Goal: Task Accomplishment & Management: Use online tool/utility

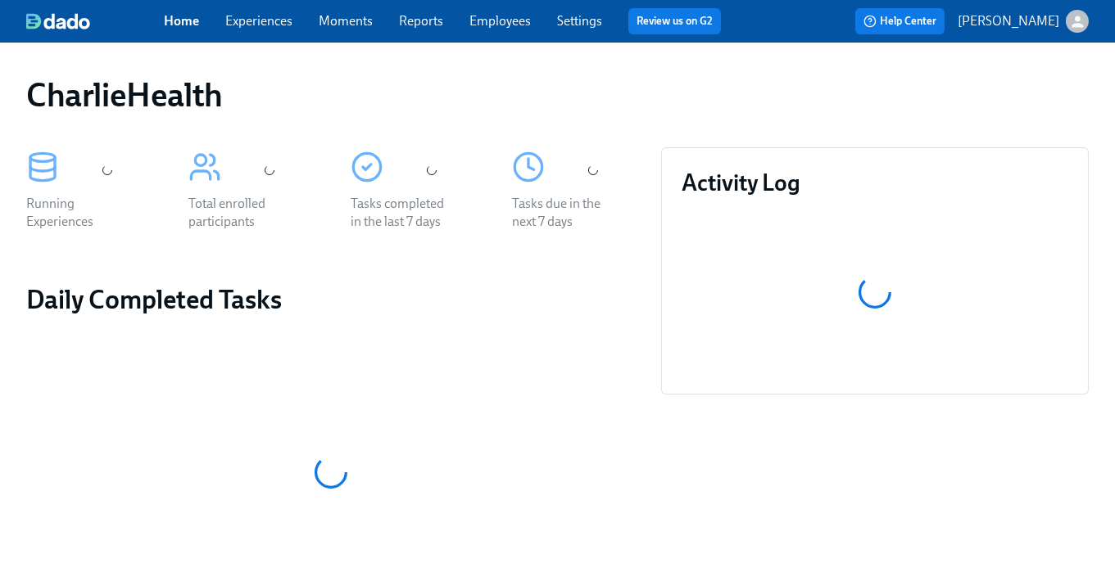
click at [276, 28] on link "Experiences" at bounding box center [258, 21] width 67 height 16
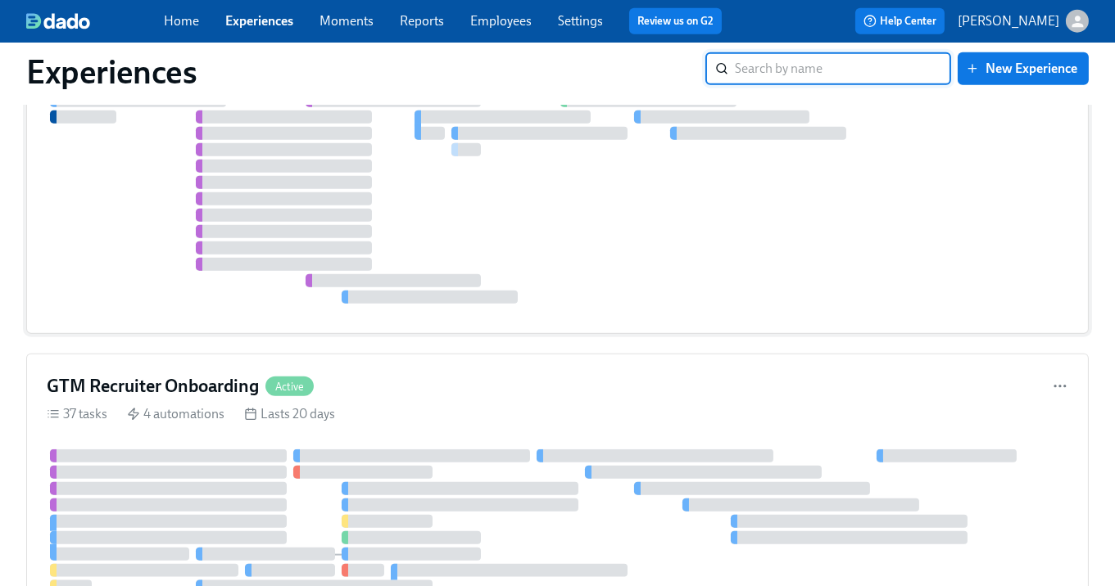
scroll to position [3104, 0]
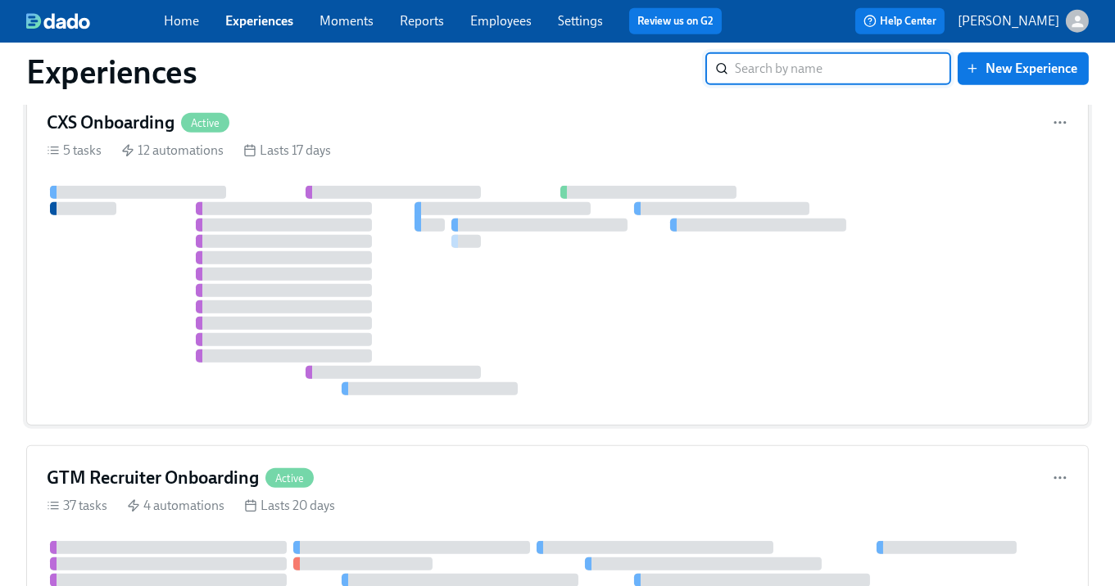
click at [363, 199] on div at bounding box center [393, 192] width 176 height 13
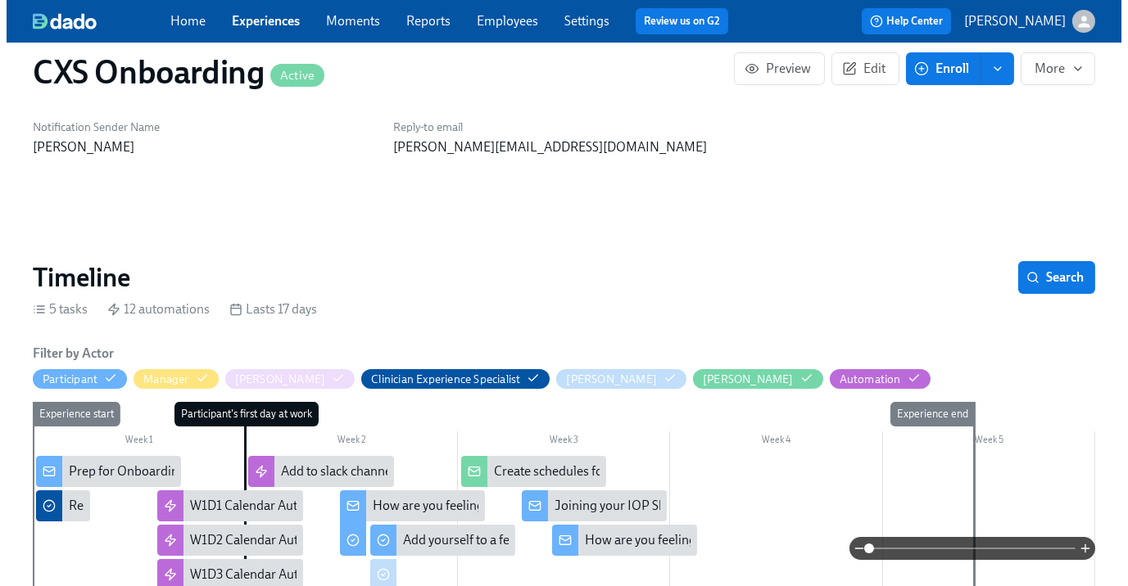
scroll to position [229, 0]
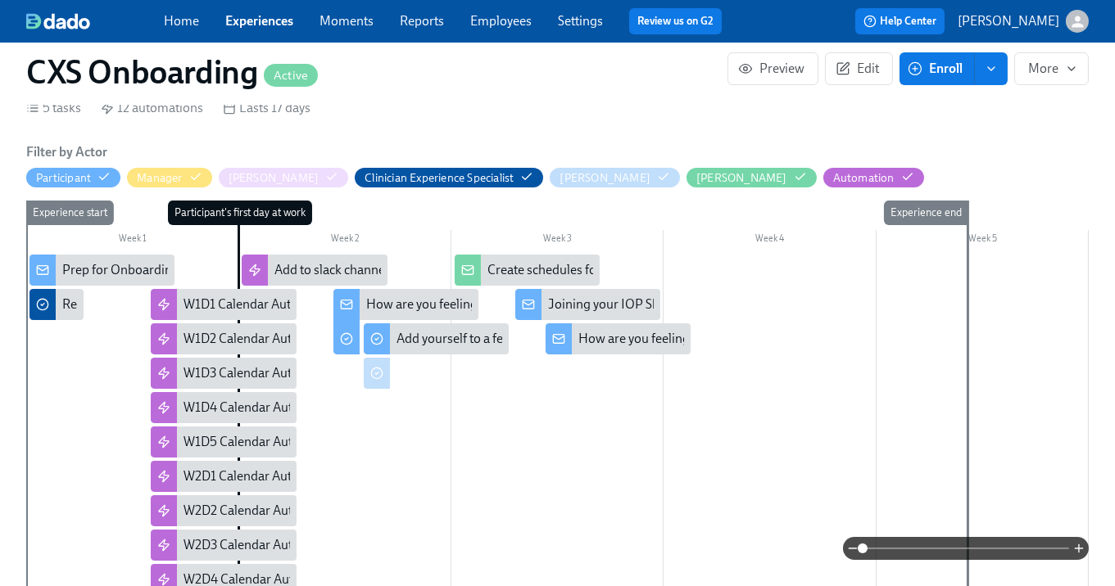
click at [97, 269] on div "Prep for Onboarding" at bounding box center [120, 270] width 117 height 18
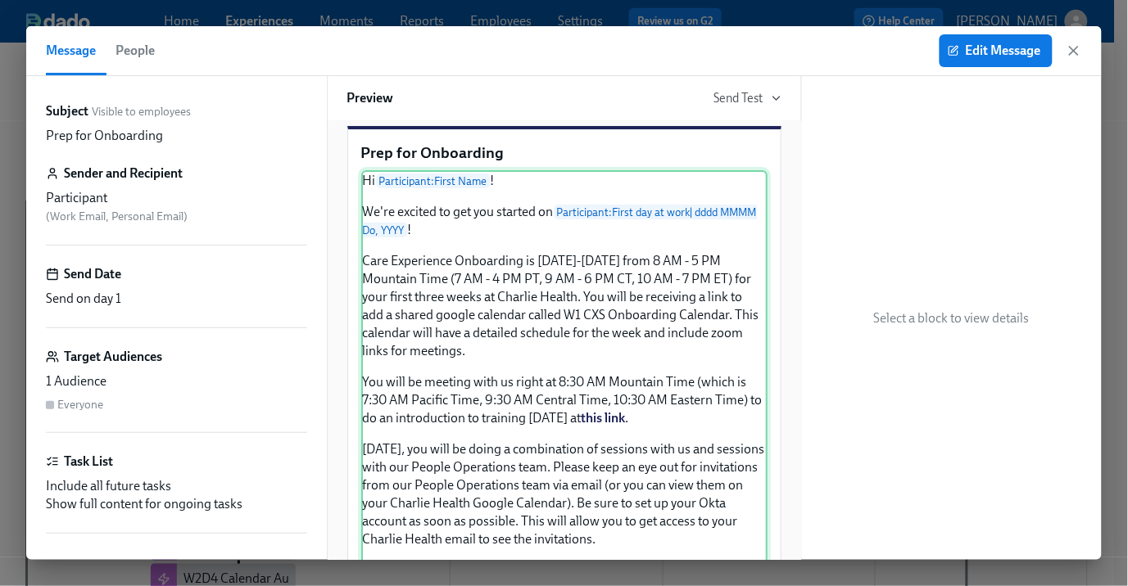
scroll to position [31, 0]
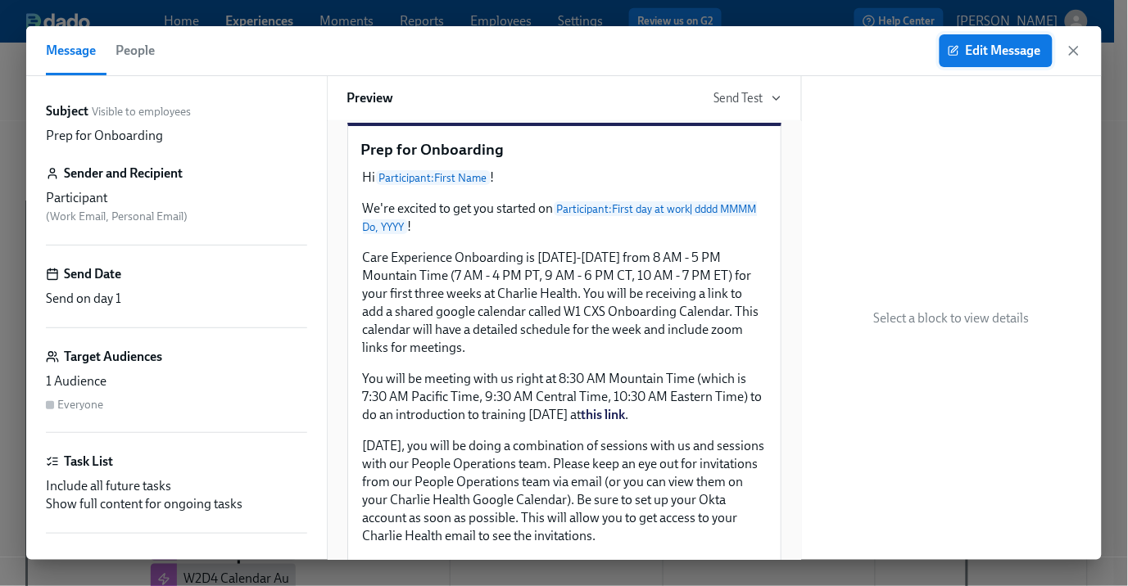
click at [990, 48] on span "Edit Message" at bounding box center [996, 51] width 90 height 16
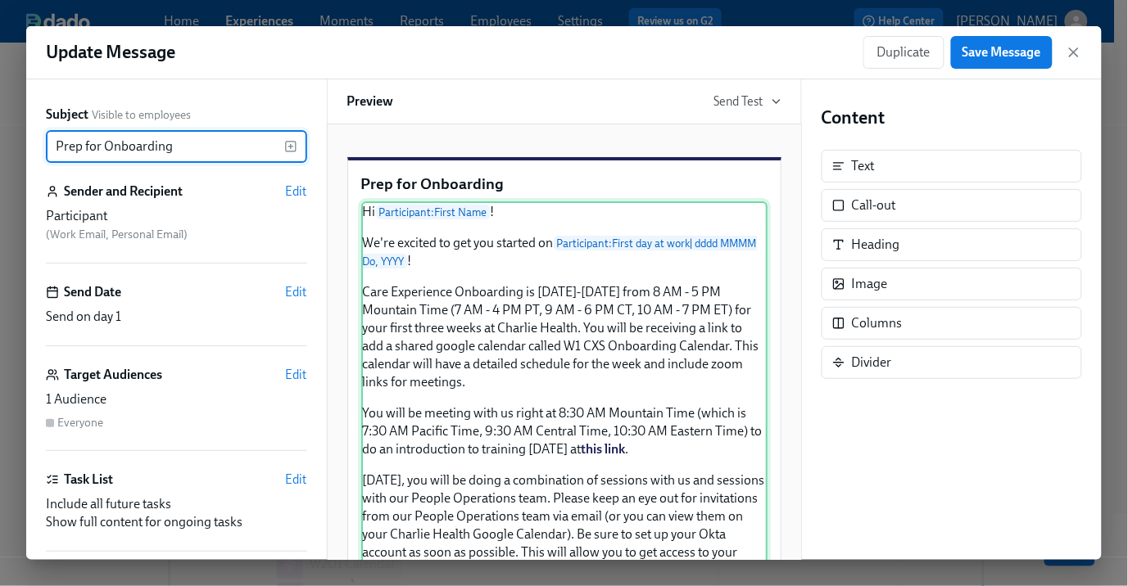
drag, startPoint x: 492, startPoint y: 400, endPoint x: 486, endPoint y: 389, distance: 12.1
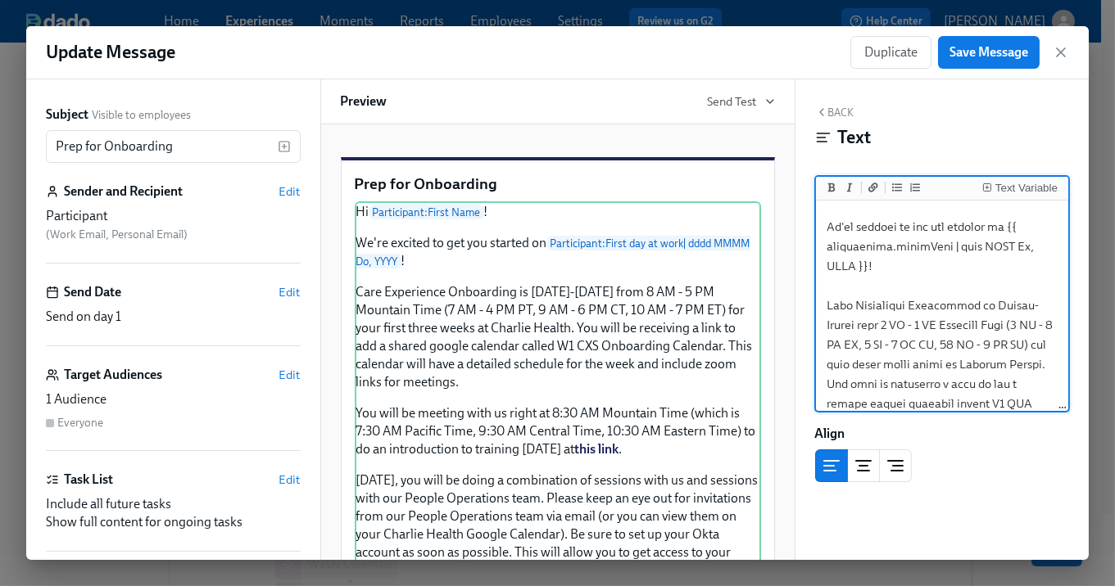
scroll to position [83, 0]
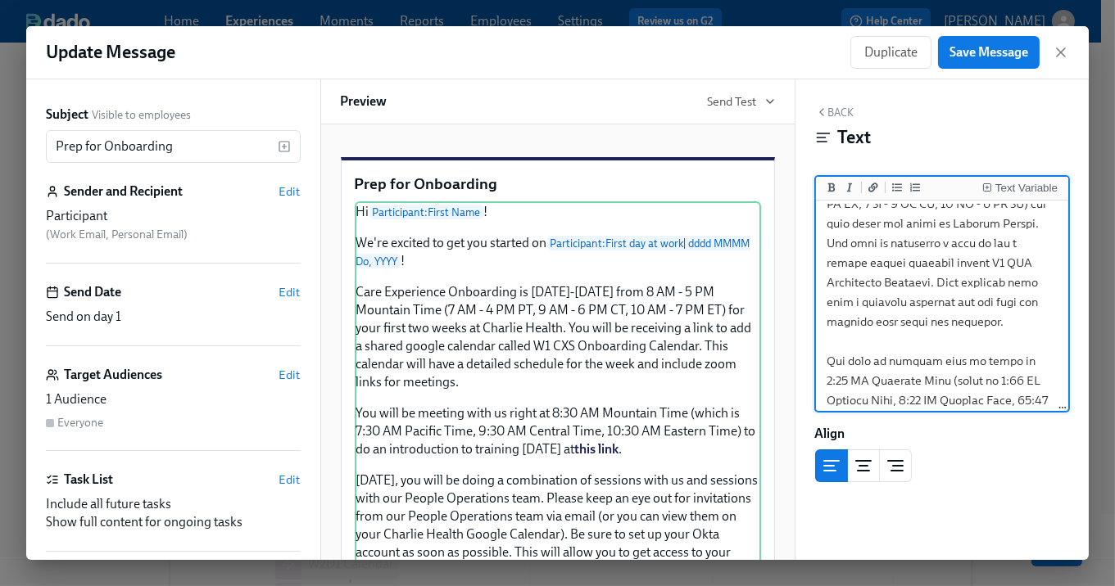
scroll to position [172, 0]
drag, startPoint x: 977, startPoint y: 251, endPoint x: 982, endPoint y: 286, distance: 35.6
drag, startPoint x: 931, startPoint y: 289, endPoint x: 952, endPoint y: 254, distance: 41.2
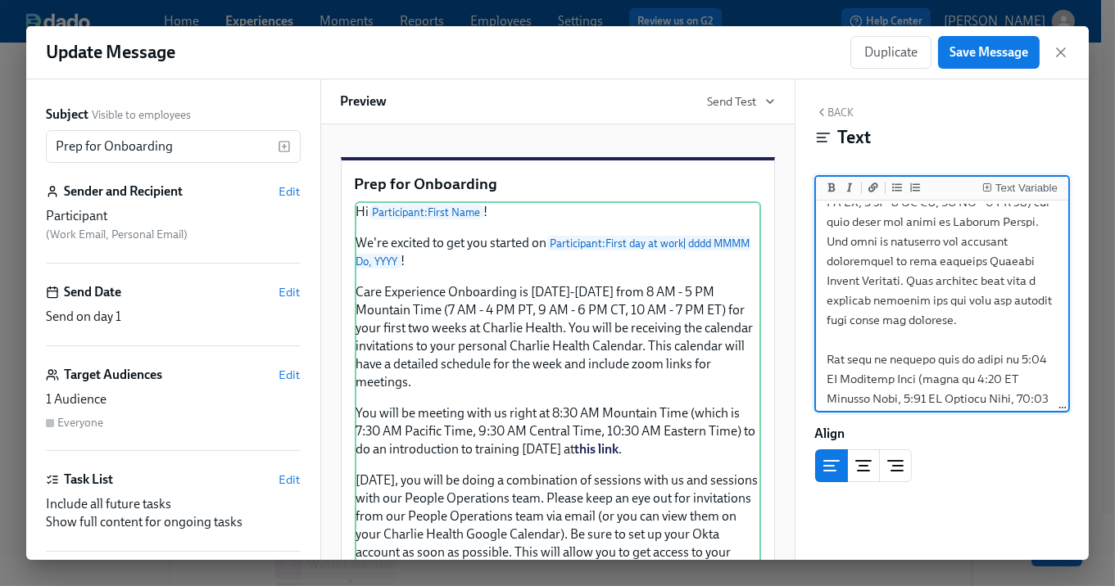
scroll to position [183, 0]
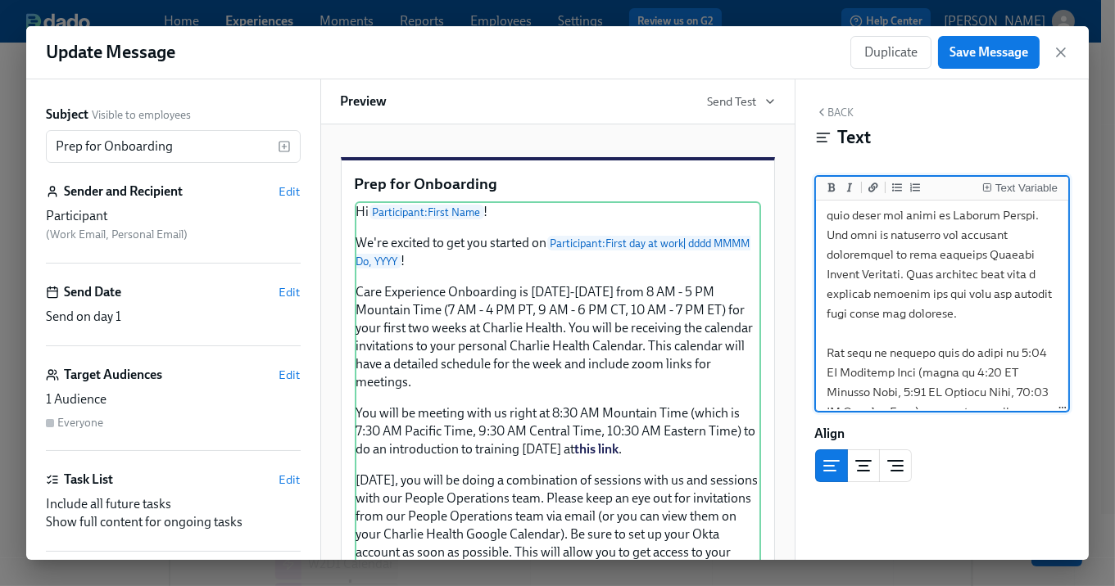
drag, startPoint x: 981, startPoint y: 278, endPoint x: 1100, endPoint y: 296, distance: 120.2
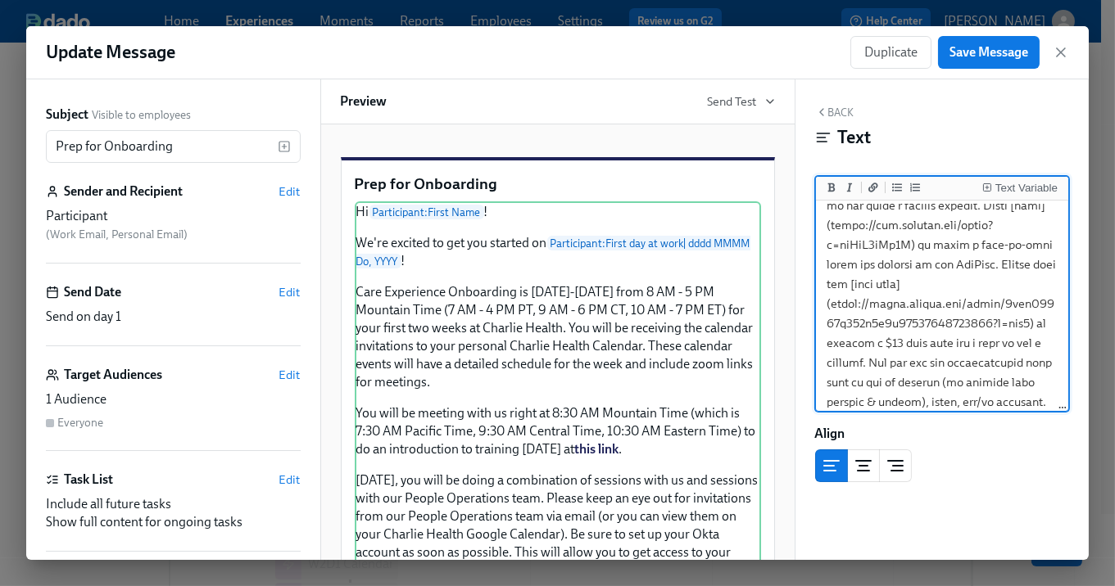
scroll to position [1676, 0]
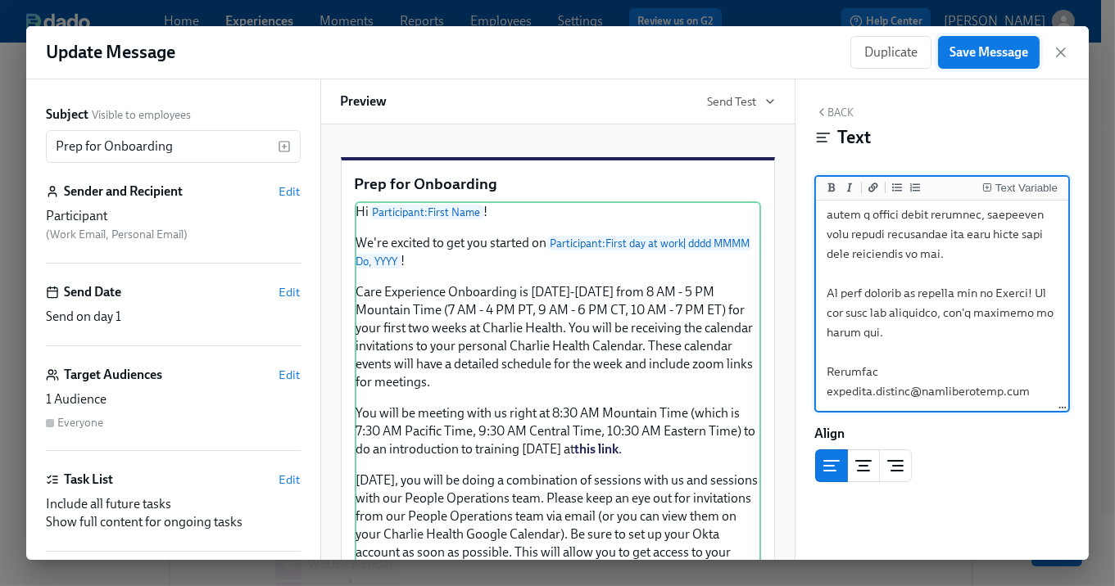
type textarea "Hi {{ participant.firstName }}! We're excited to get you started on {{ particip…"
click at [981, 46] on span "Save Message" at bounding box center [988, 52] width 79 height 16
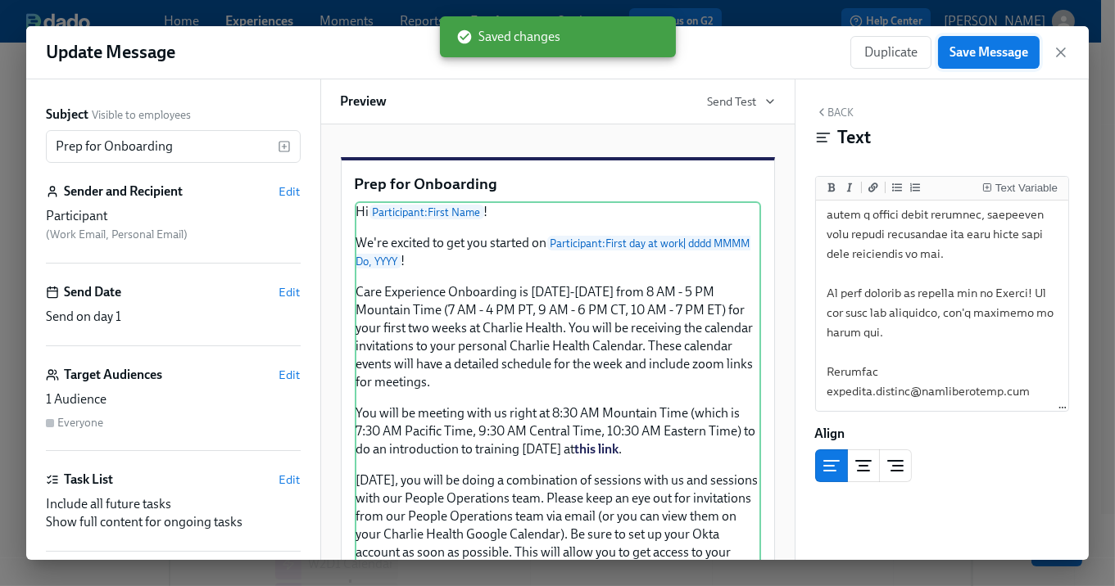
click at [986, 61] on button "Save Message" at bounding box center [989, 52] width 102 height 33
click at [1066, 59] on icon "button" at bounding box center [1060, 52] width 16 height 16
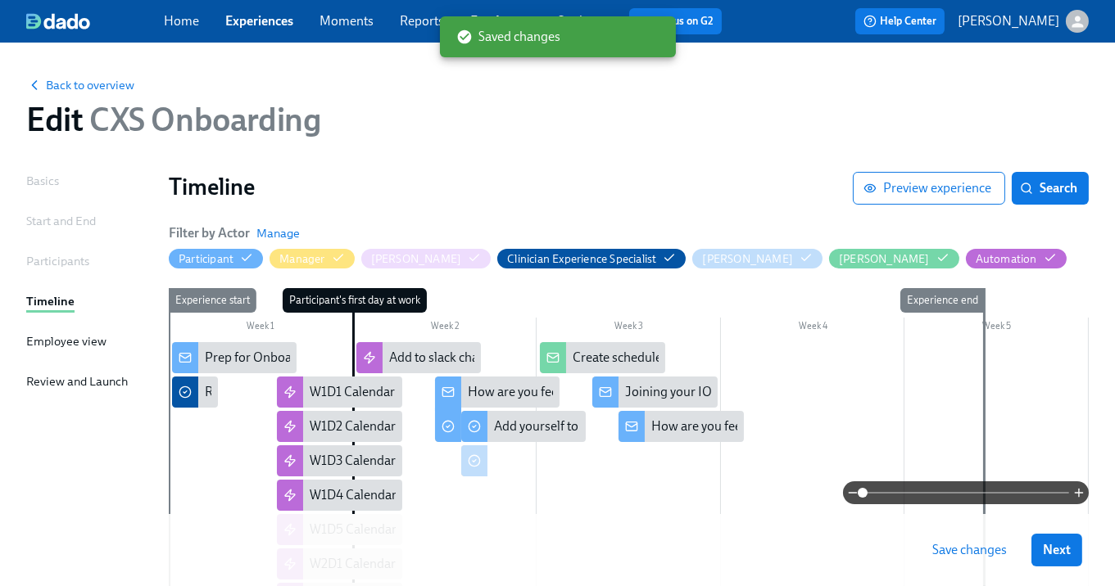
click at [966, 554] on span "Save changes" at bounding box center [969, 550] width 75 height 16
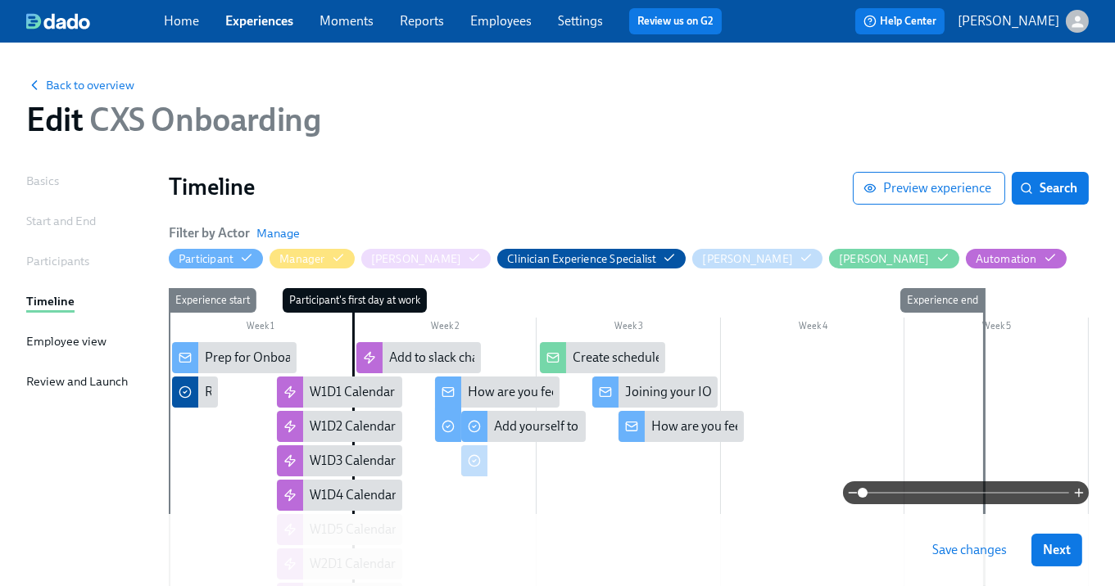
click at [969, 550] on span "Save changes" at bounding box center [969, 550] width 75 height 16
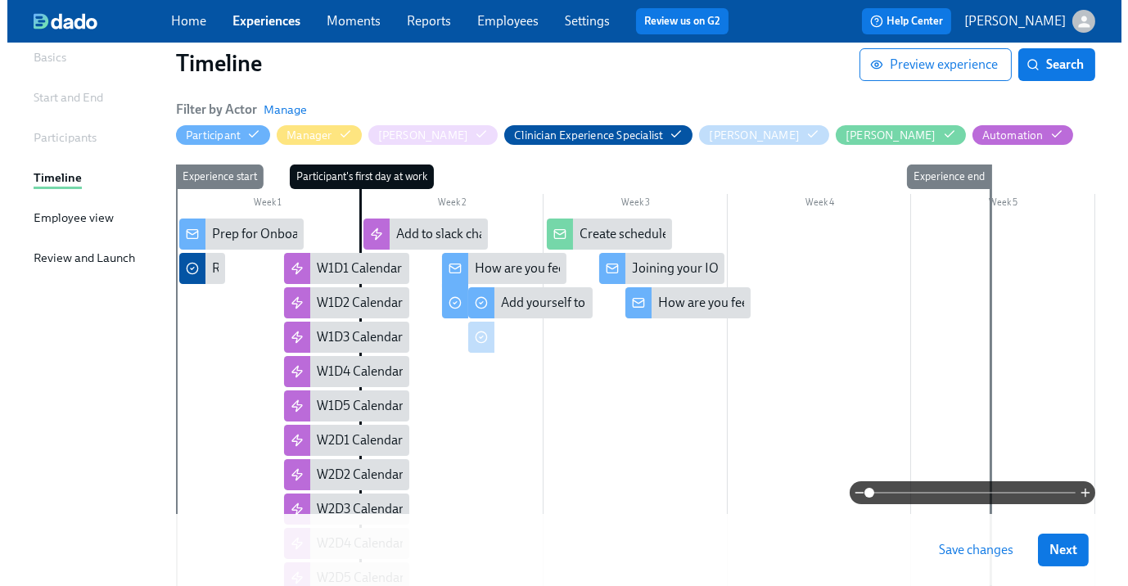
scroll to position [150, 0]
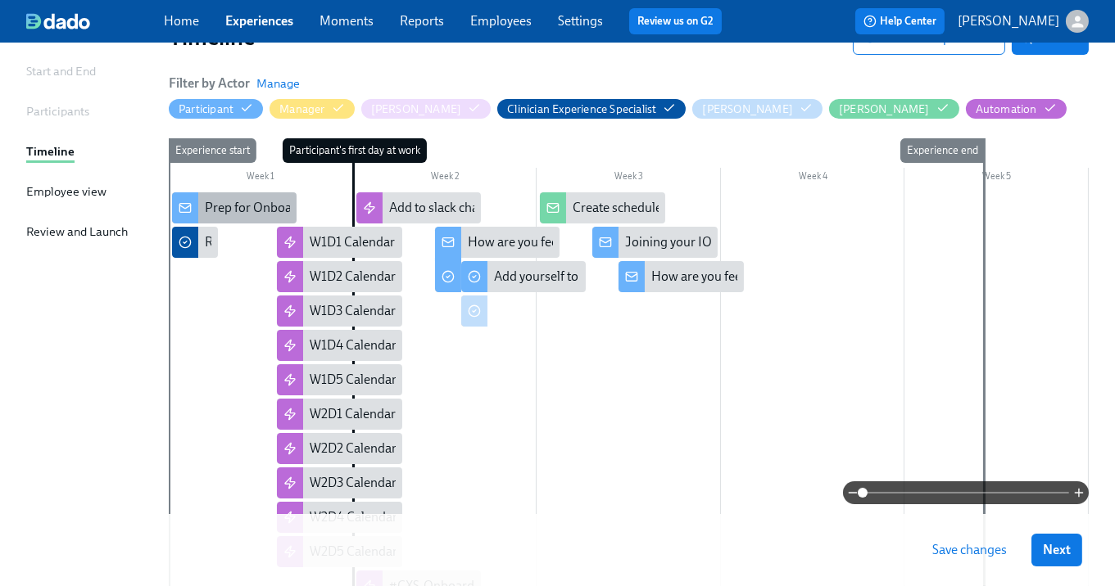
click at [251, 201] on div "Prep for Onboarding" at bounding box center [263, 208] width 117 height 18
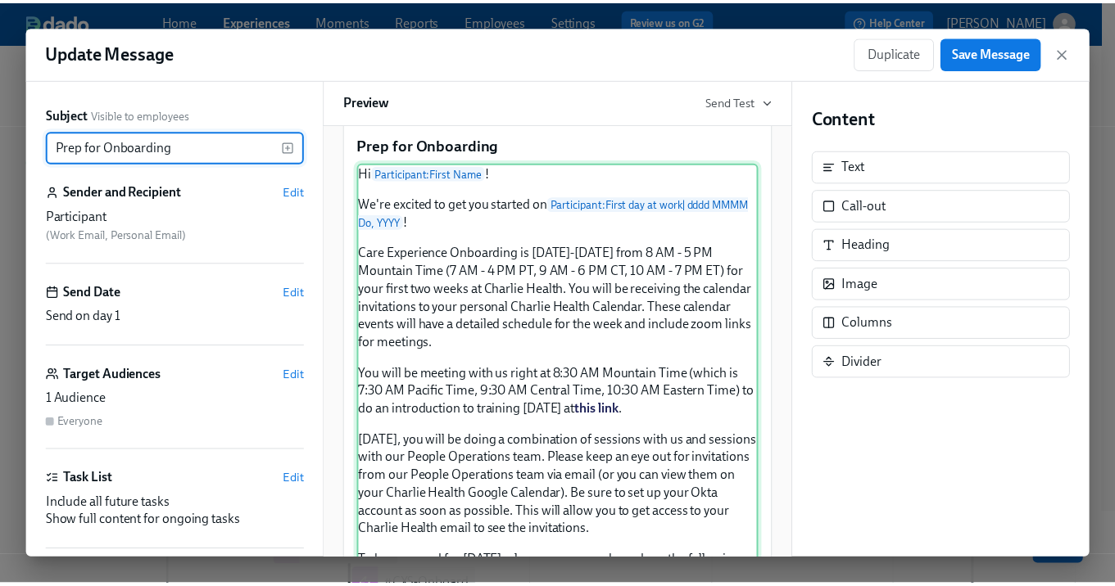
scroll to position [46, 0]
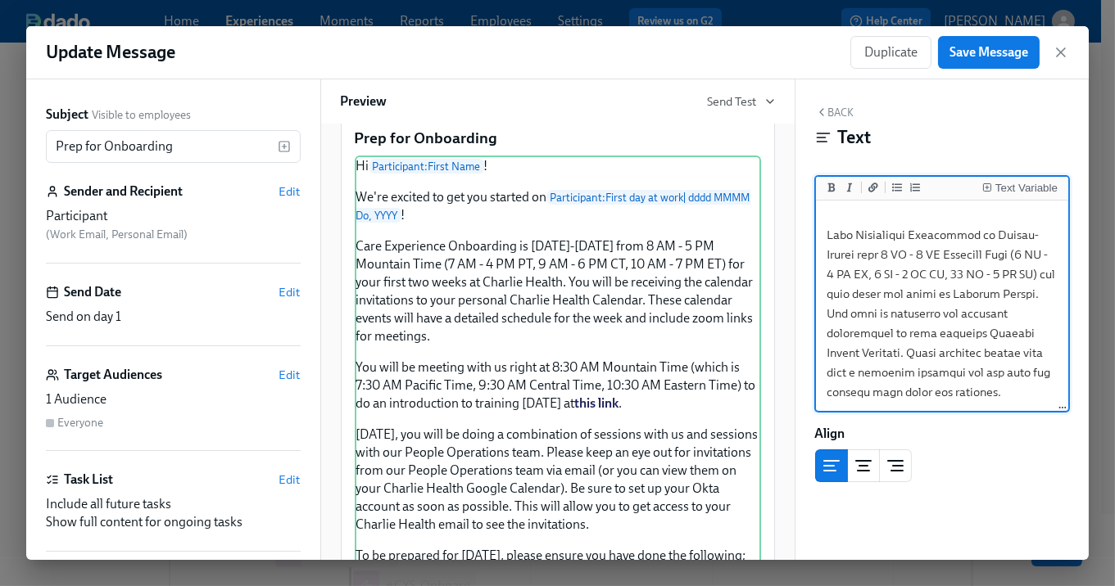
scroll to position [115, 0]
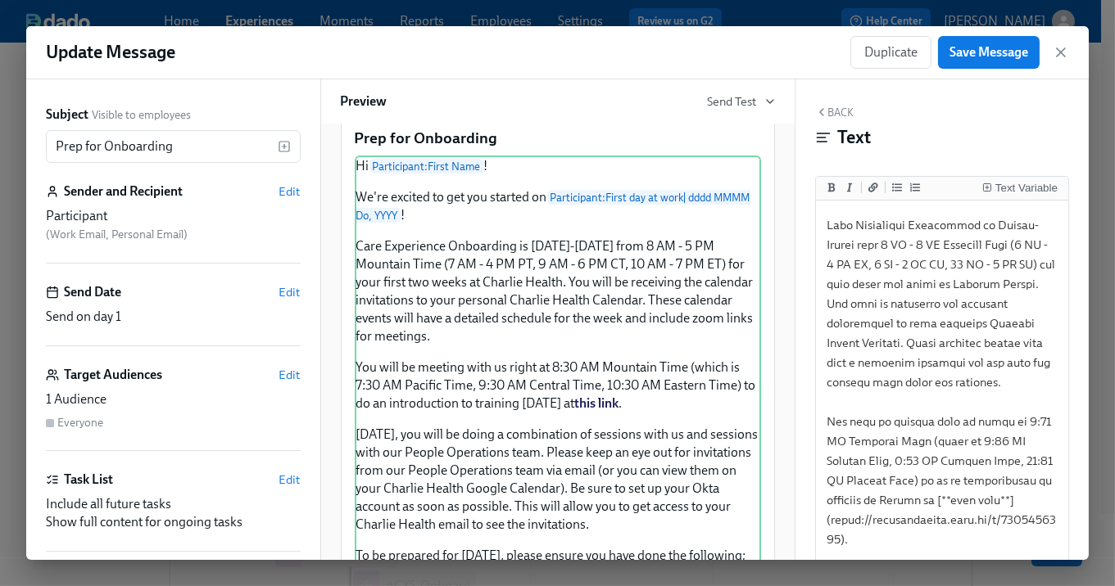
drag, startPoint x: 1059, startPoint y: 409, endPoint x: 1053, endPoint y: 573, distance: 163.9
click at [1053, 573] on div "Update Message Duplicate Save Message Subject Visible to employees Prep for Onb…" at bounding box center [557, 293] width 1115 height 586
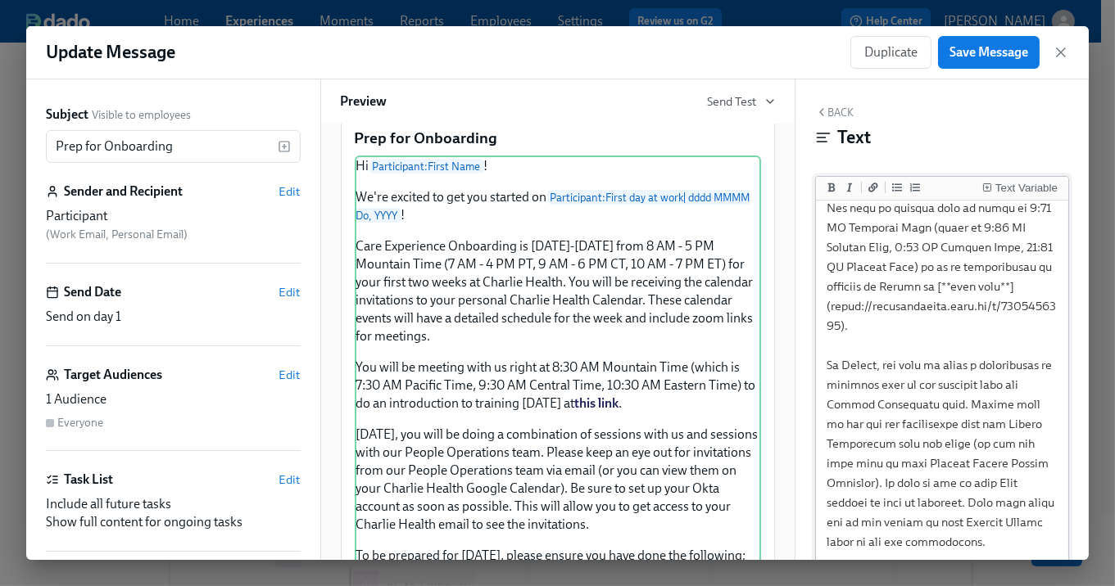
scroll to position [333, 0]
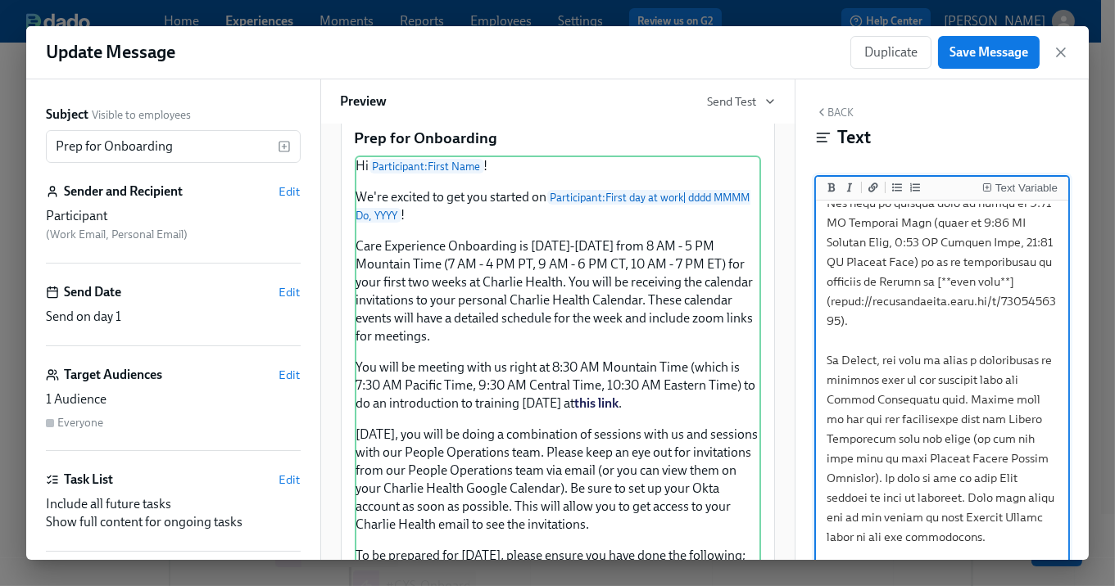
drag, startPoint x: 830, startPoint y: 361, endPoint x: 858, endPoint y: 377, distance: 32.6
paste textarea "2152297459"
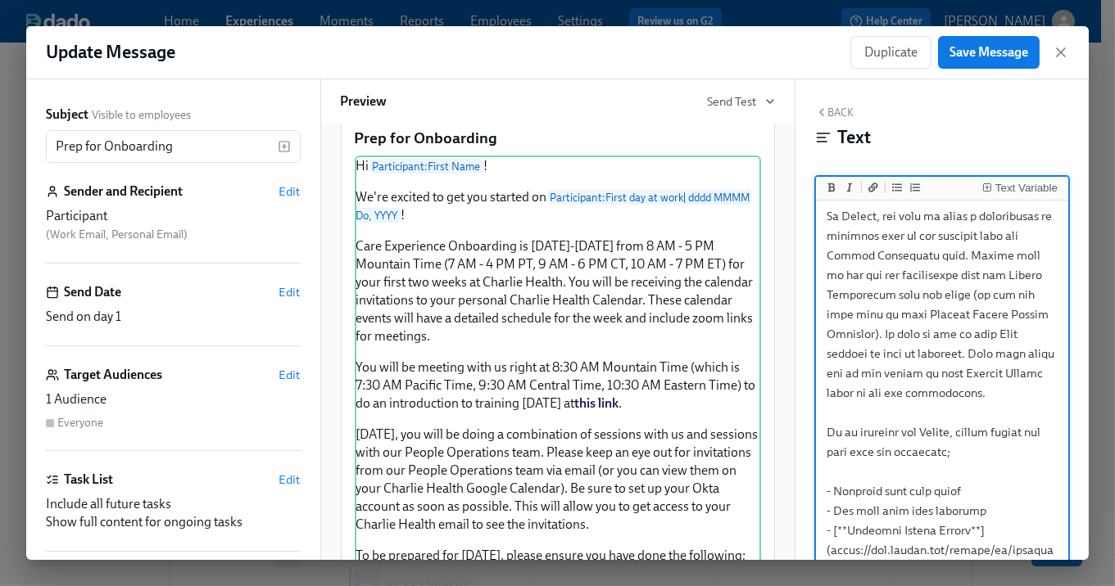
scroll to position [504, 0]
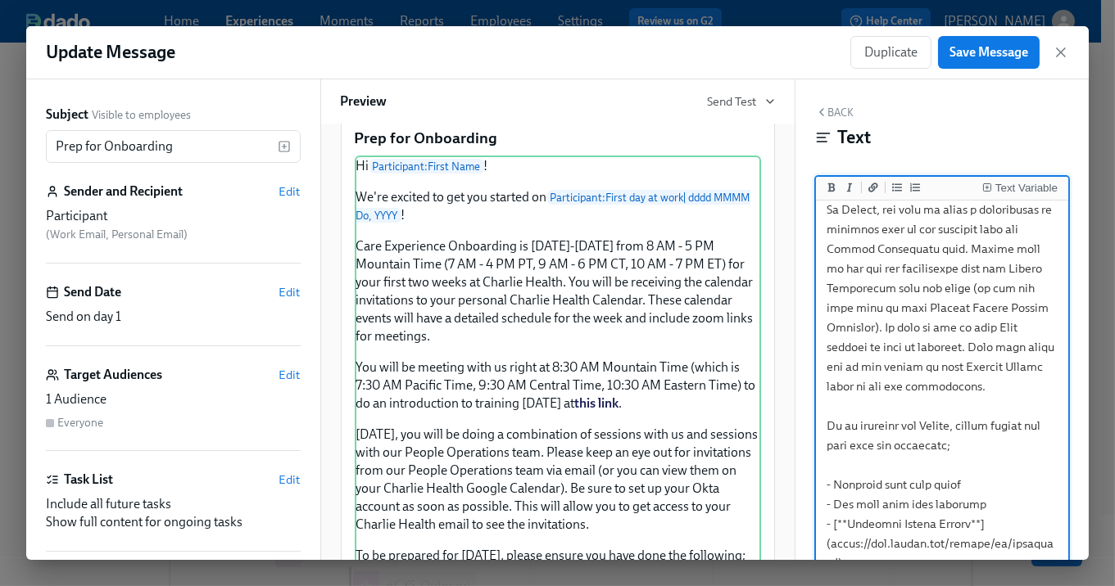
drag, startPoint x: 862, startPoint y: 307, endPoint x: 828, endPoint y: 250, distance: 66.9
click at [828, 250] on textarea at bounding box center [942, 583] width 246 height 1766
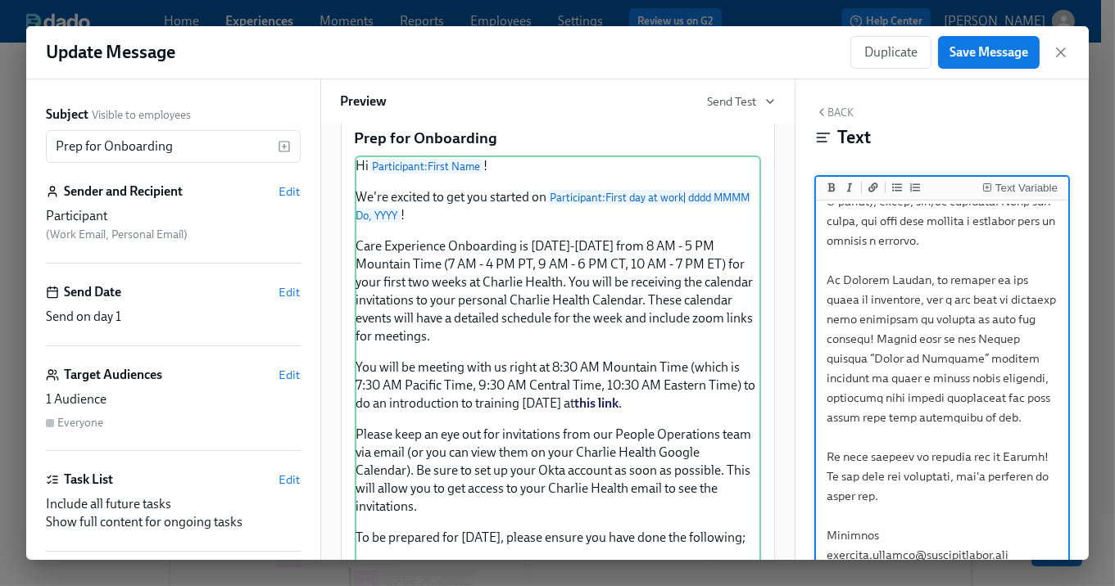
scroll to position [1494, 0]
type textarea "Hi {{ participant.firstName }}! We're excited to get you started on {{ particip…"
click at [979, 61] on button "Save Message" at bounding box center [989, 52] width 102 height 33
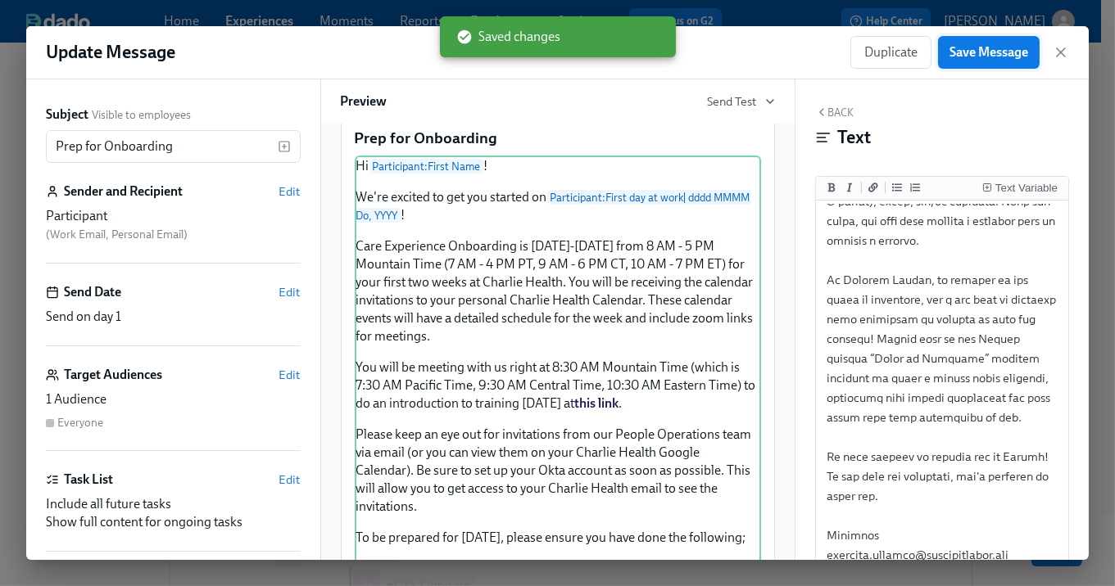
click at [979, 61] on button "Save Message" at bounding box center [989, 52] width 102 height 33
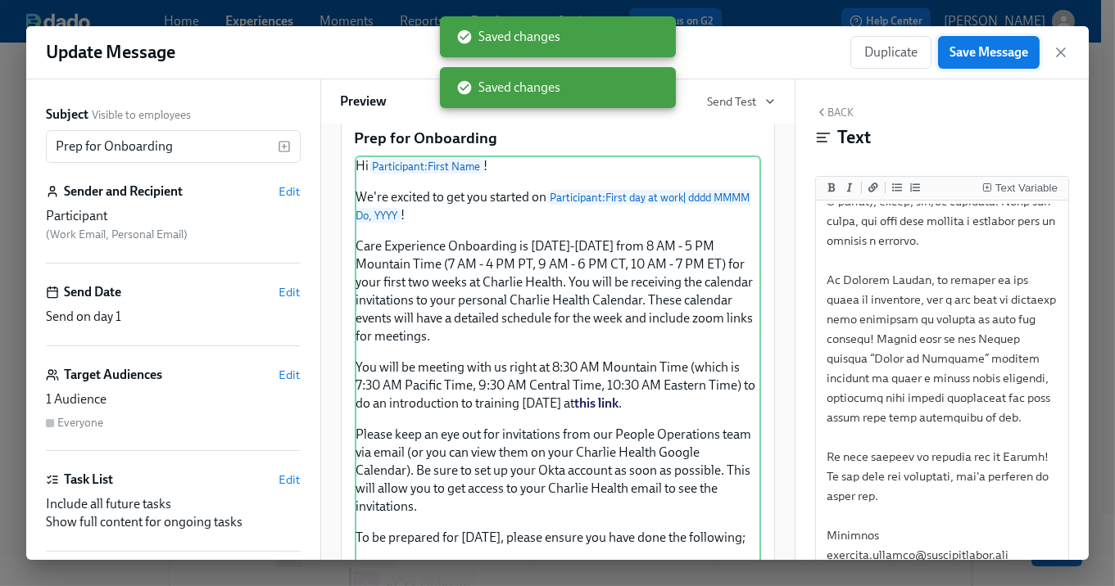
click at [979, 61] on button "Save Message" at bounding box center [989, 52] width 102 height 33
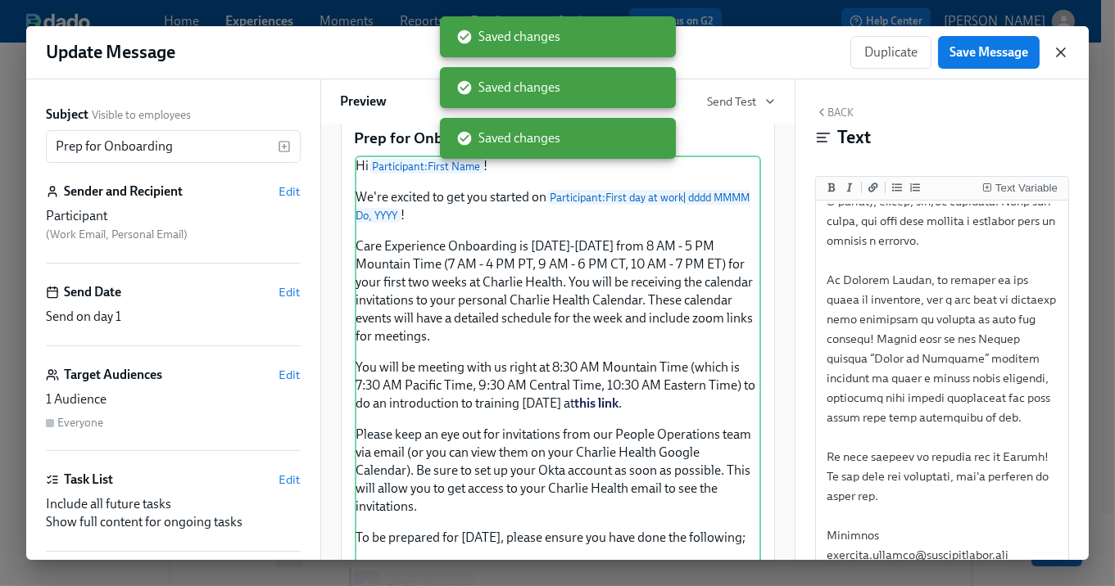
click at [1060, 45] on icon "button" at bounding box center [1060, 52] width 16 height 16
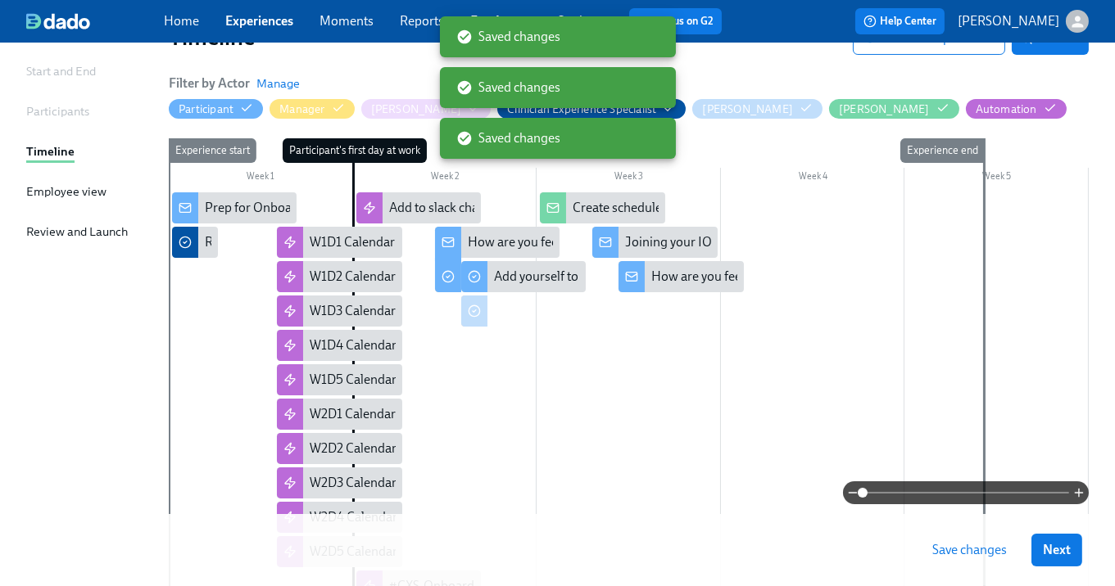
click at [984, 554] on span "Save changes" at bounding box center [969, 550] width 75 height 16
